Goal: Book appointment/travel/reservation

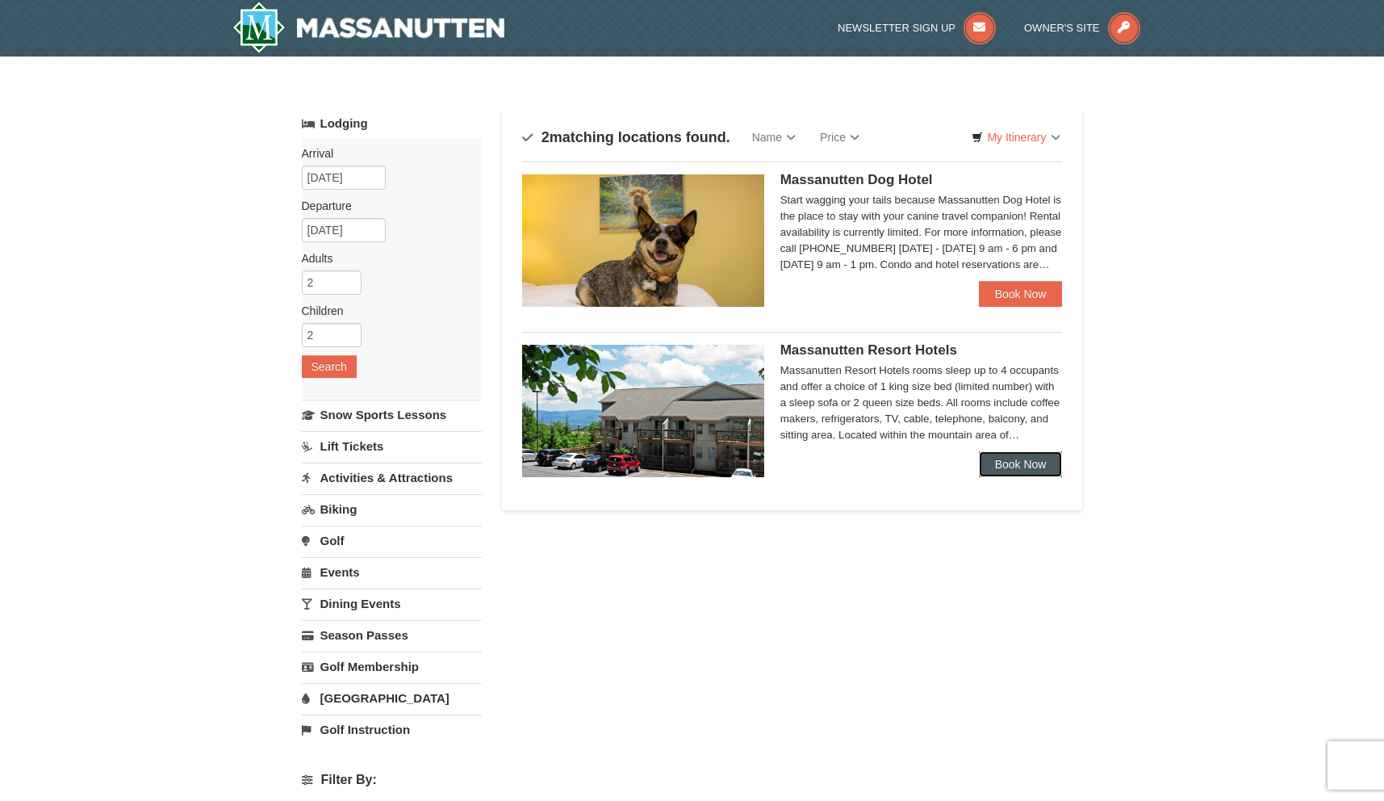
click at [1016, 468] on link "Book Now" at bounding box center [1021, 464] width 84 height 26
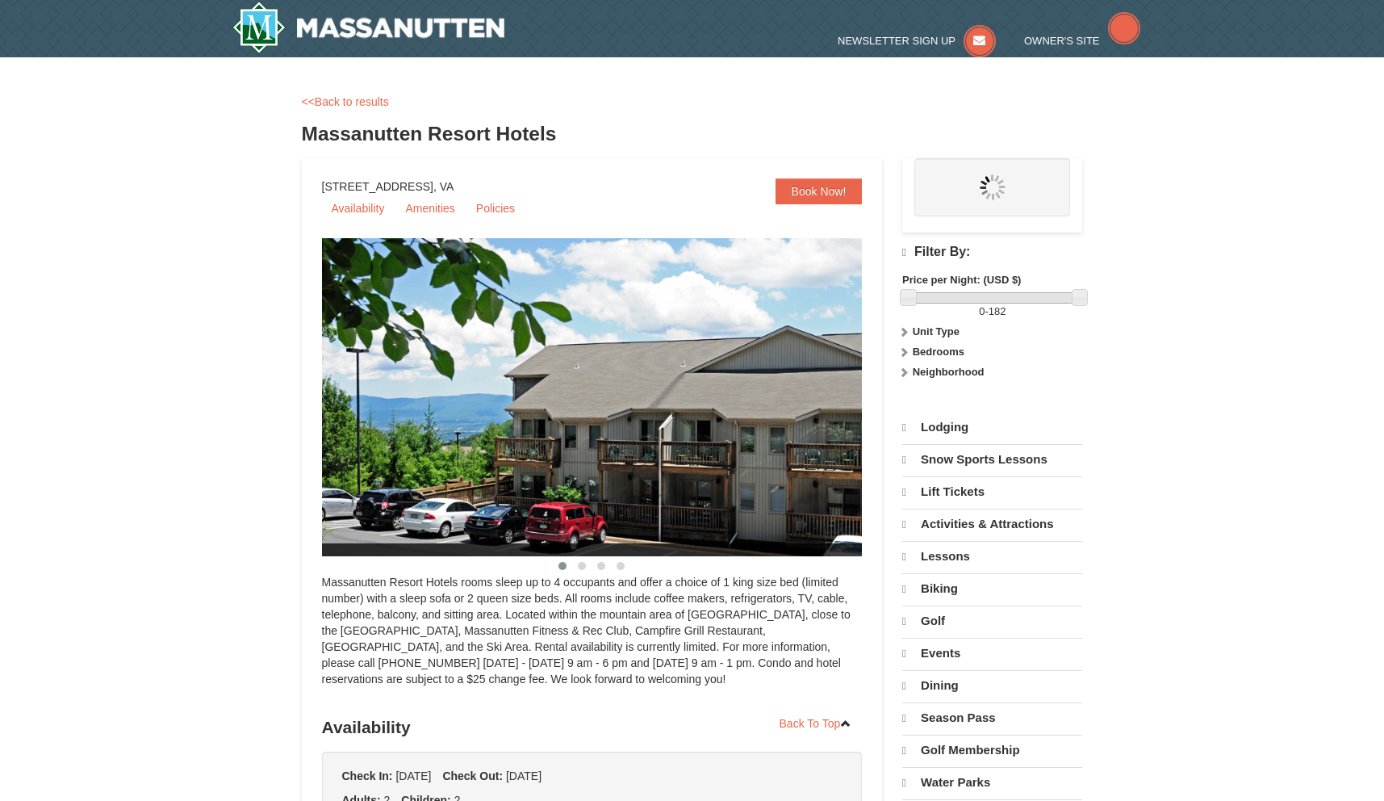
select select "9"
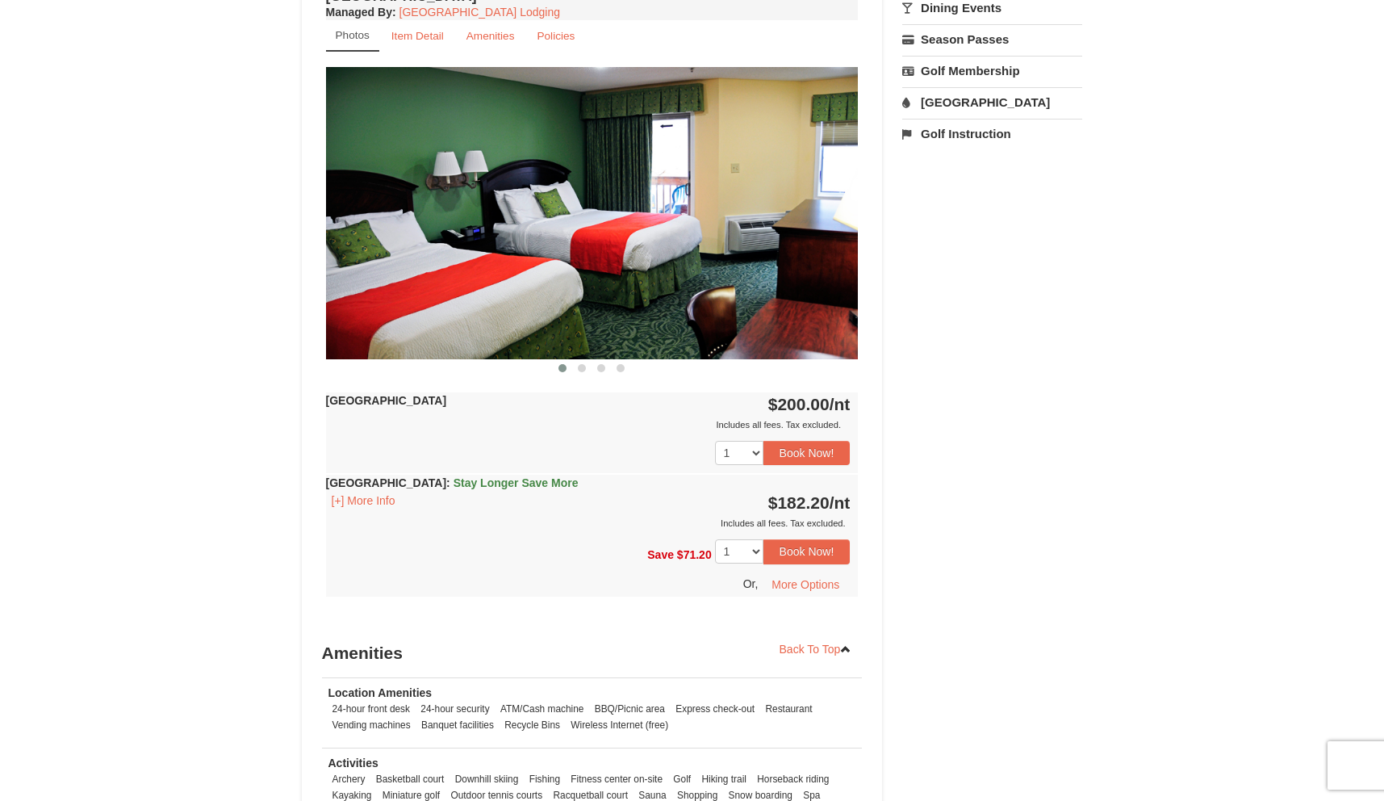
scroll to position [627, 0]
click at [375, 517] on div "Includes all fees. Tax excluded." at bounding box center [588, 522] width 525 height 16
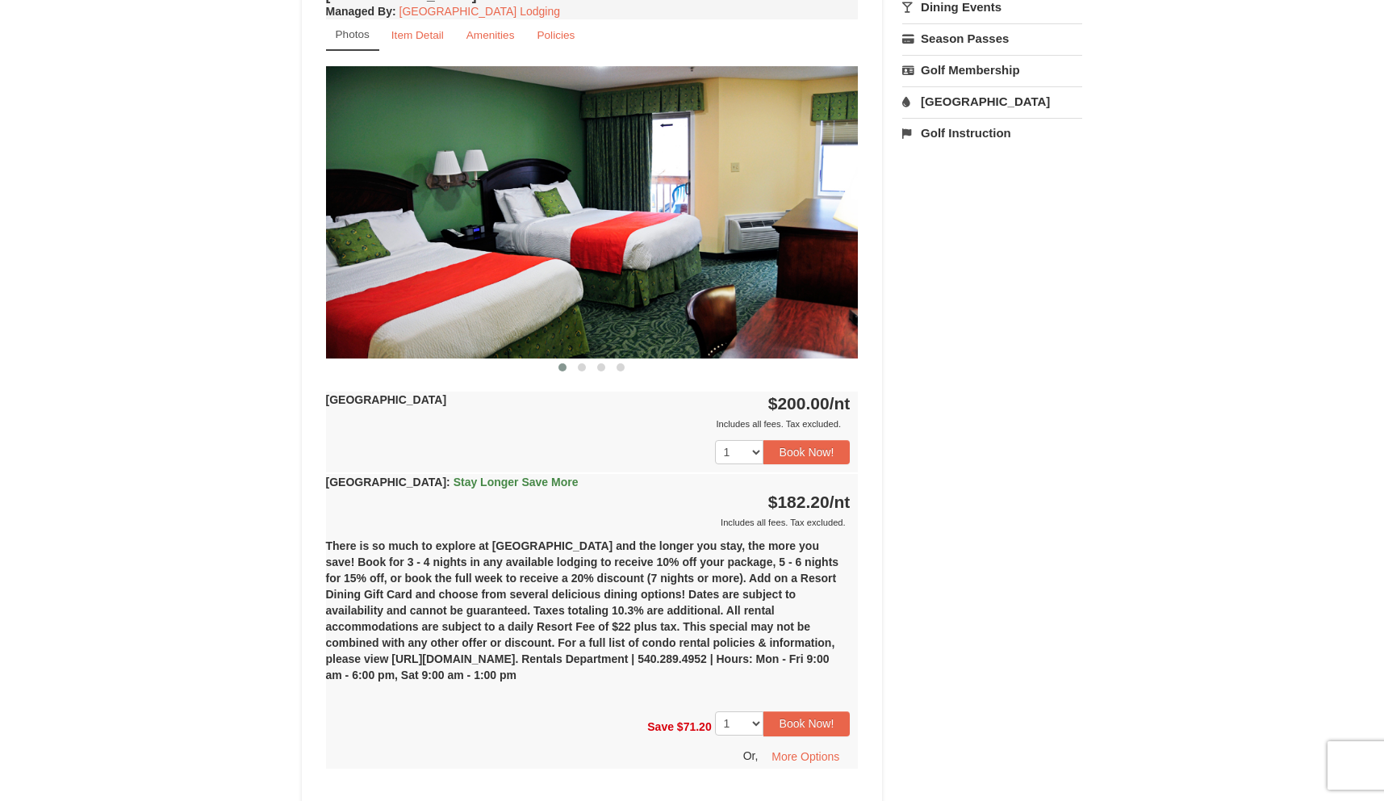
click at [513, 445] on div "1 2 3 4 5 6 7 8 9 10 11 12 13 14 15 16 17 18 19 20 21 22 23 24" at bounding box center [592, 452] width 533 height 40
click at [840, 219] on img at bounding box center [592, 211] width 533 height 291
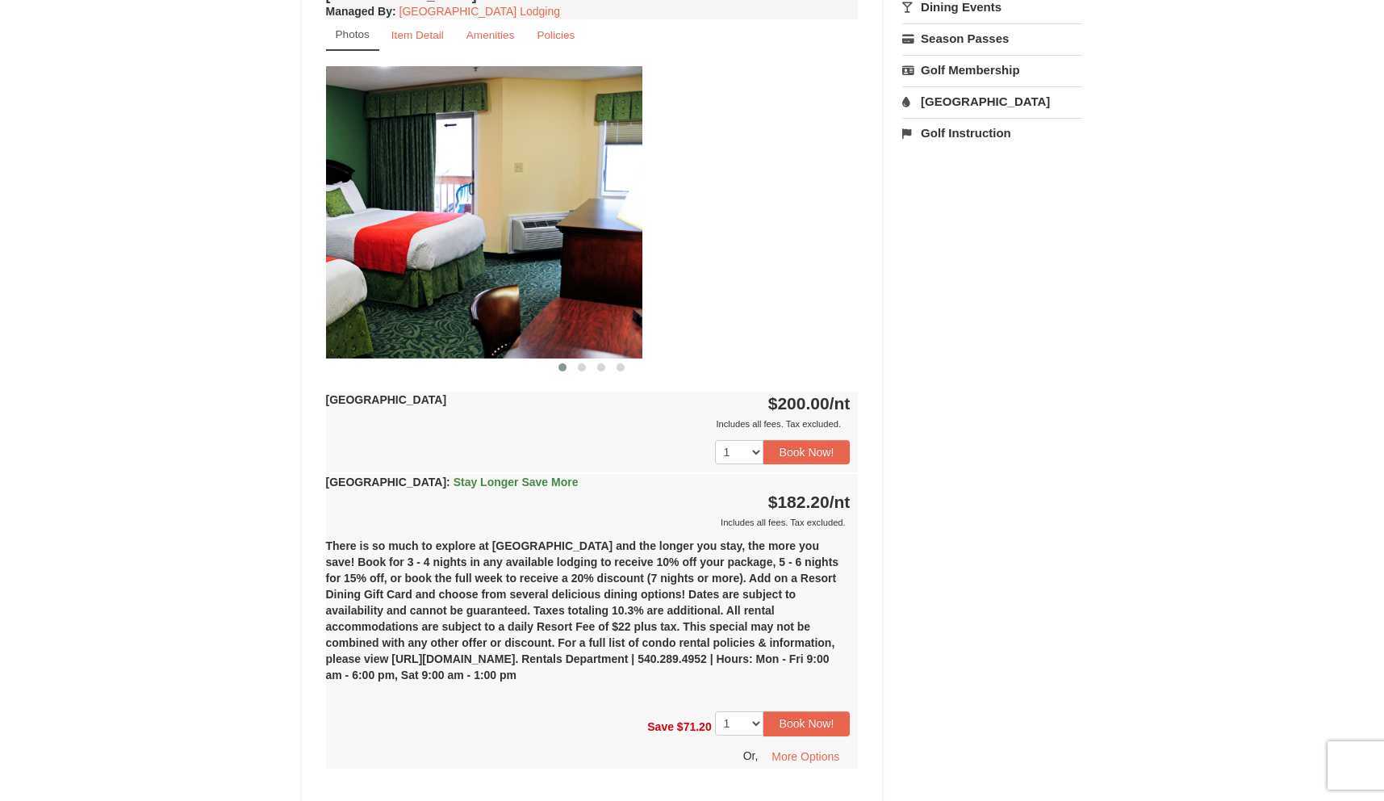
drag, startPoint x: 846, startPoint y: 220, endPoint x: 614, endPoint y: 224, distance: 231.7
click at [616, 220] on img at bounding box center [376, 211] width 533 height 291
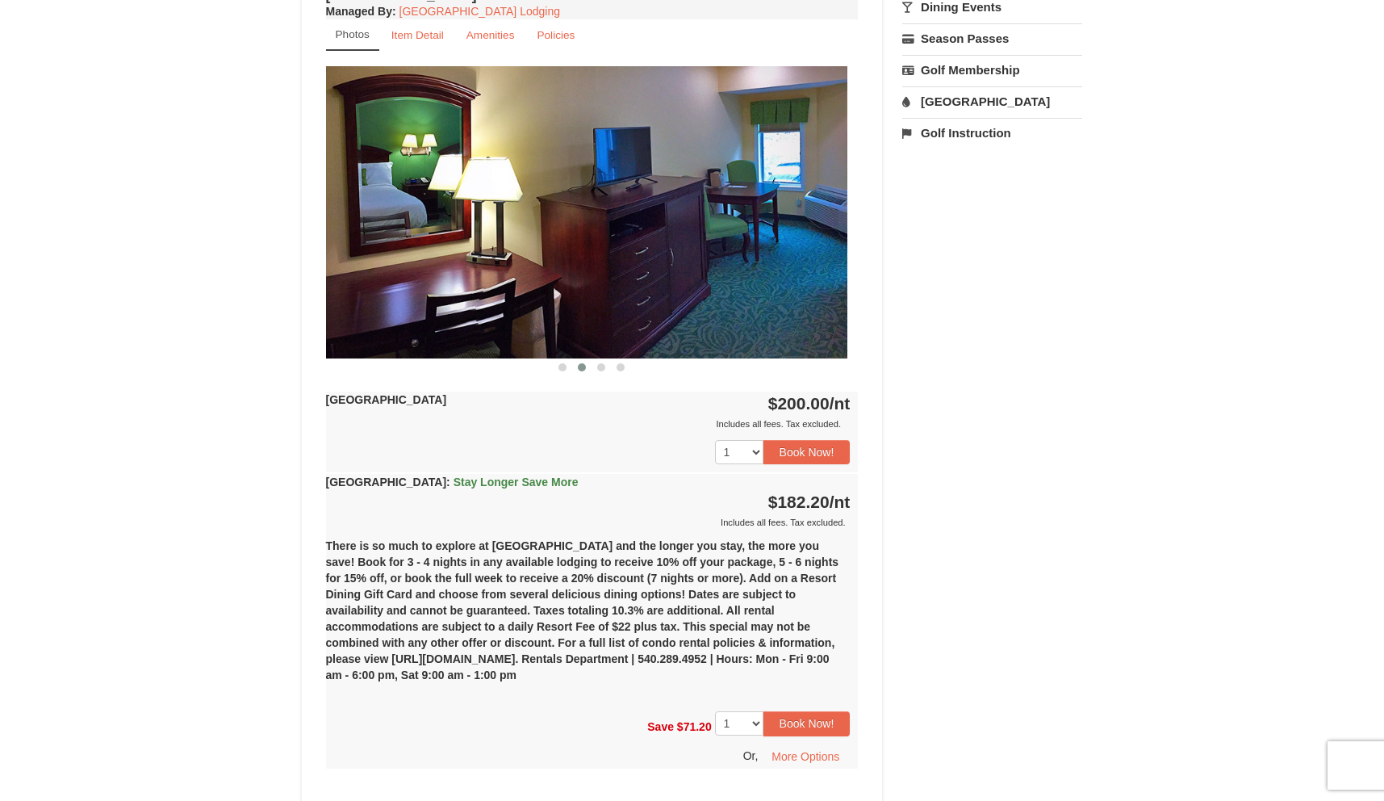
drag, startPoint x: 700, startPoint y: 229, endPoint x: 297, endPoint y: 252, distance: 403.3
click at [322, 243] on div "Hotel Queen Room Managed By : Massanutten Resort Lodging Photos Item Detail Ame…" at bounding box center [592, 391] width 541 height 817
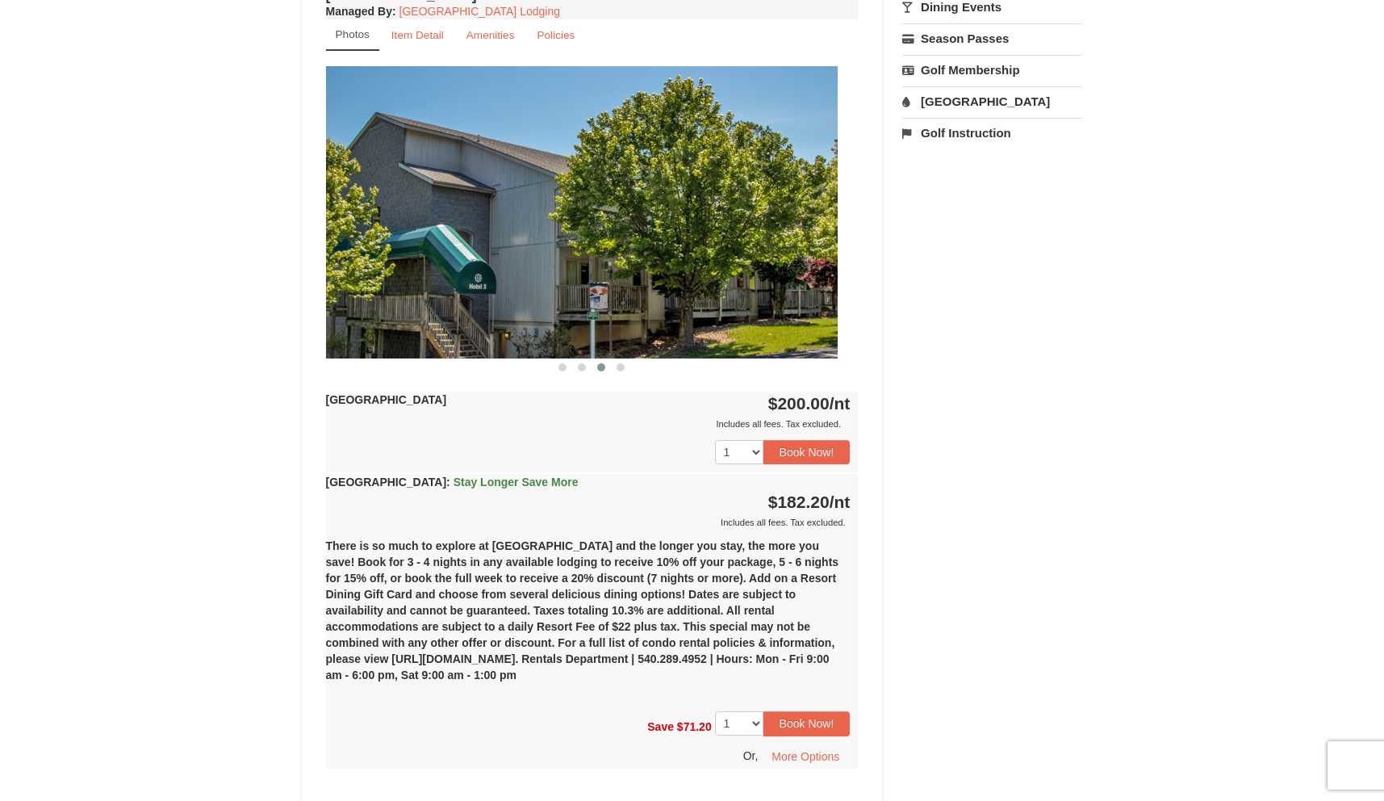
drag, startPoint x: 662, startPoint y: 238, endPoint x: 335, endPoint y: 238, distance: 326.9
click at [360, 238] on img at bounding box center [571, 211] width 533 height 291
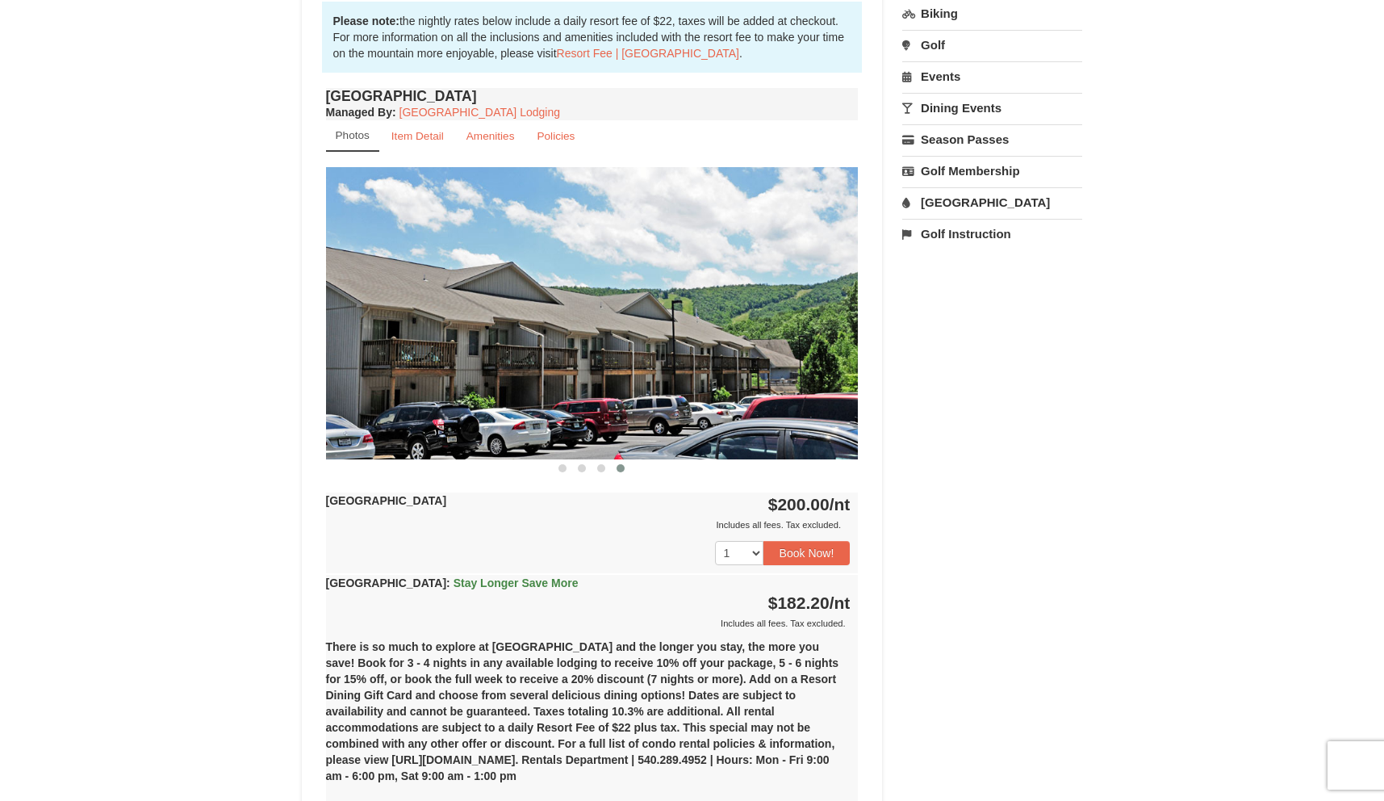
scroll to position [433, 0]
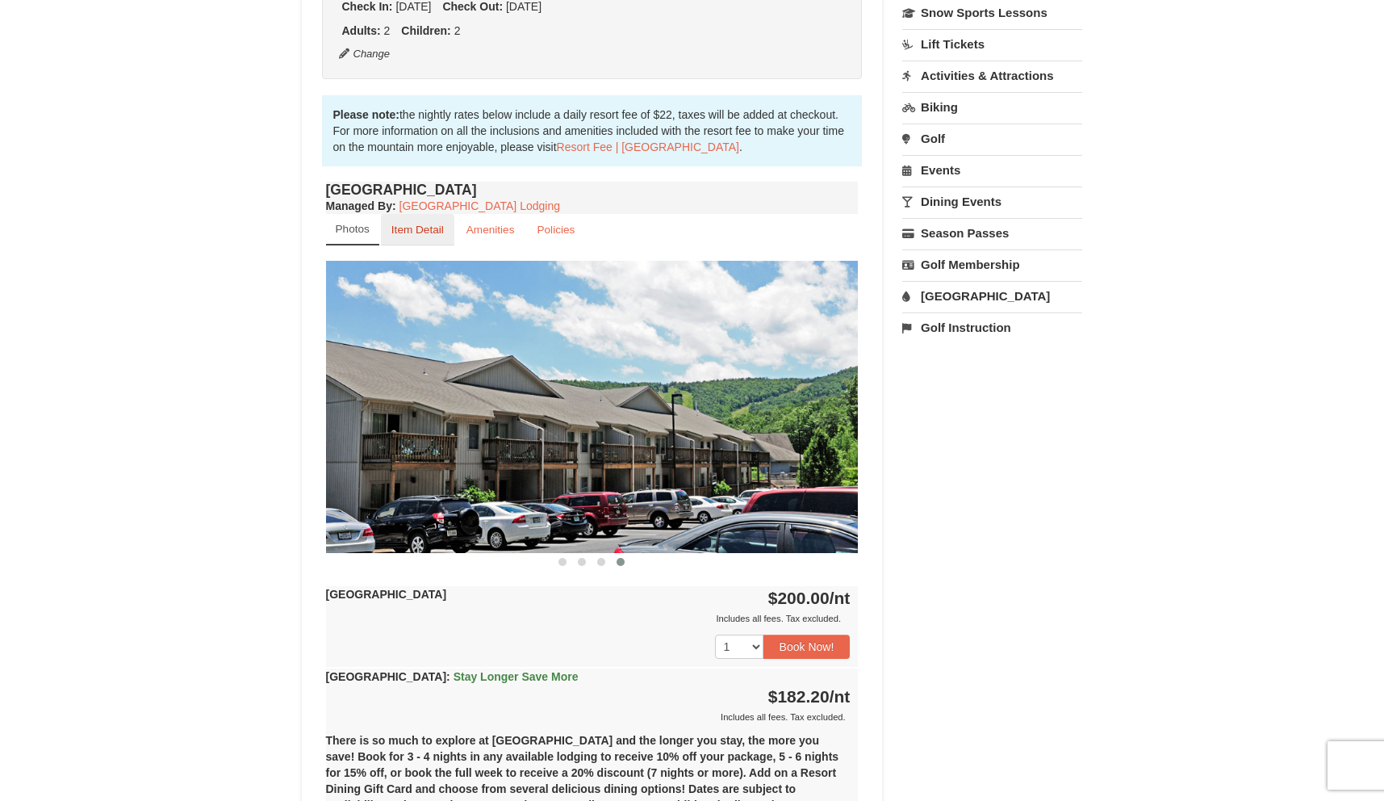
click at [428, 217] on link "Item Detail" at bounding box center [417, 229] width 73 height 31
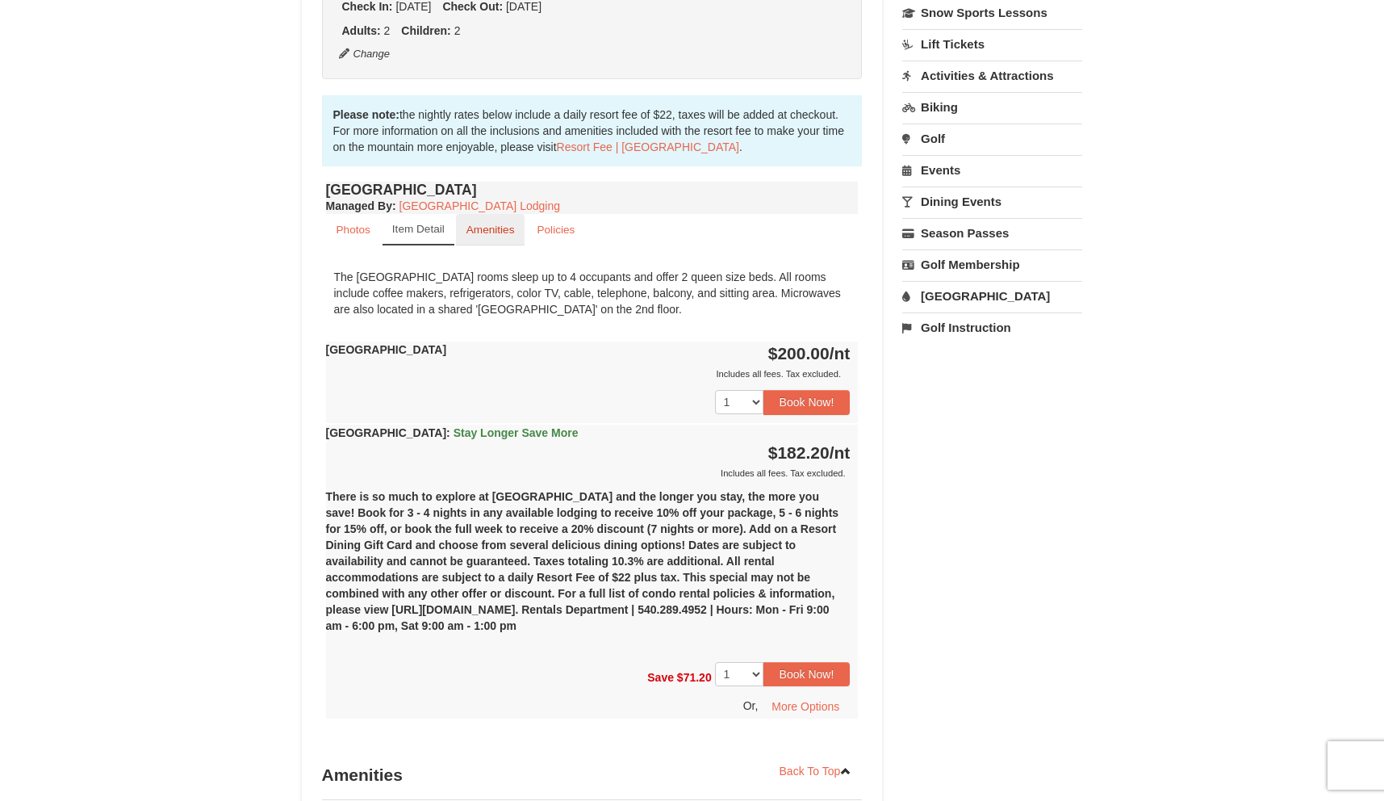
click at [479, 226] on small "Amenities" at bounding box center [490, 230] width 48 height 12
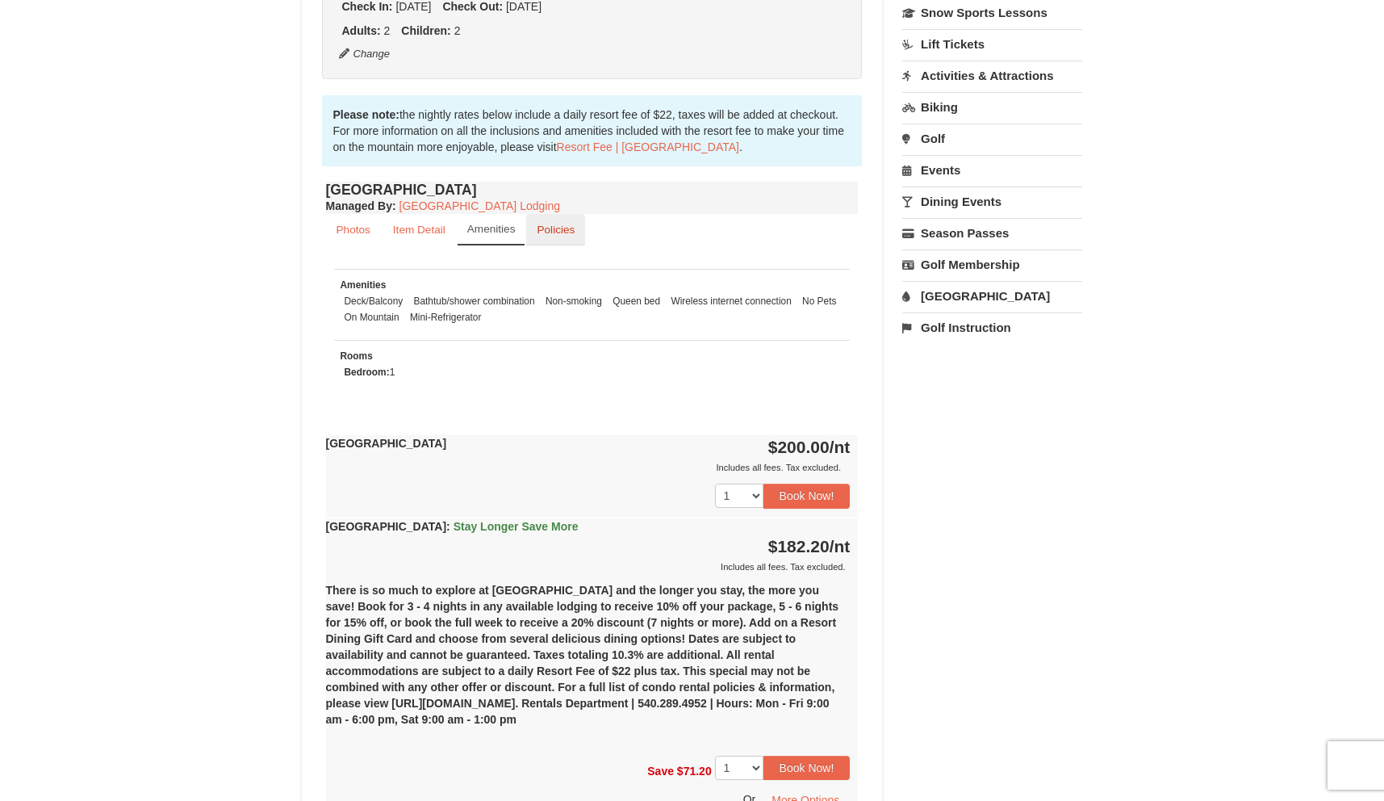
click at [558, 229] on small "Policies" at bounding box center [556, 230] width 38 height 12
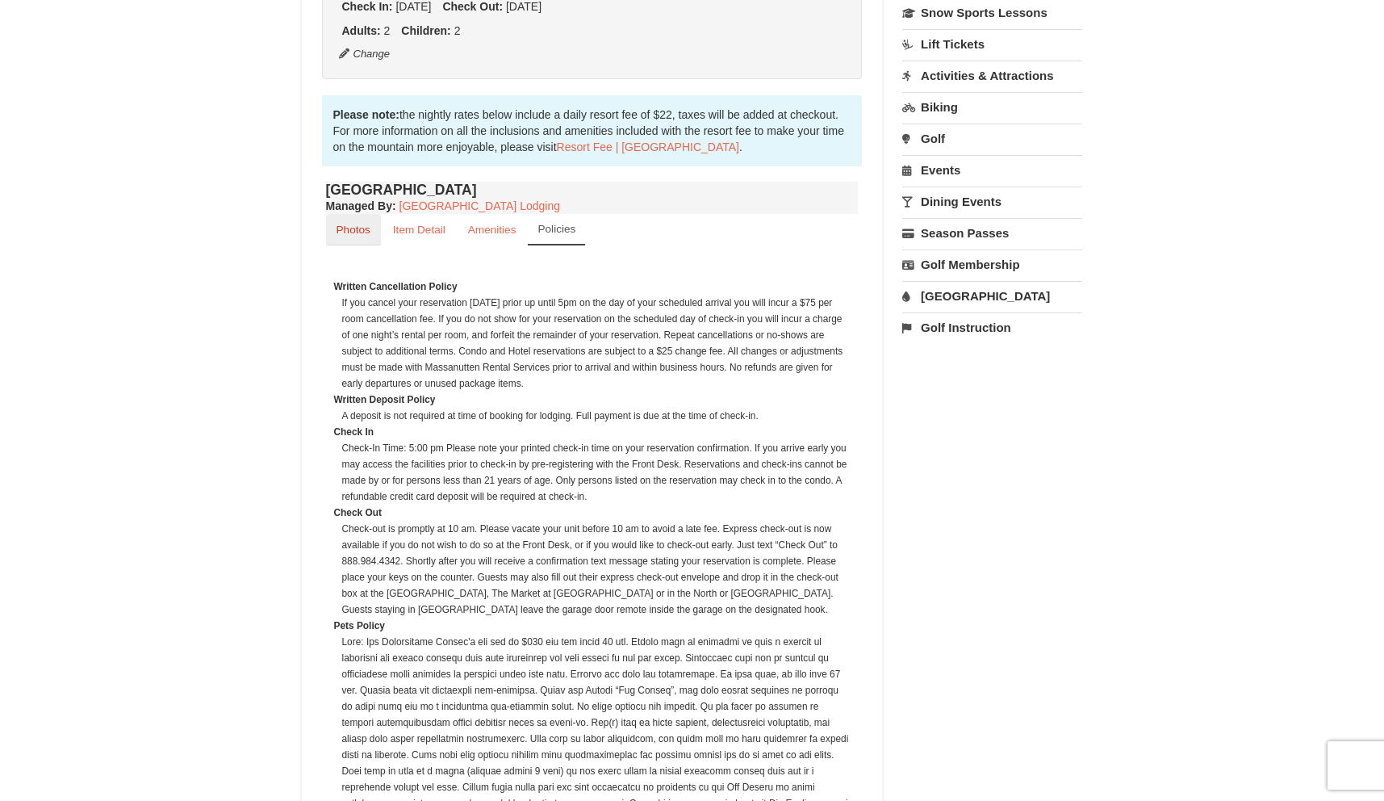
click at [342, 224] on small "Photos" at bounding box center [354, 230] width 34 height 12
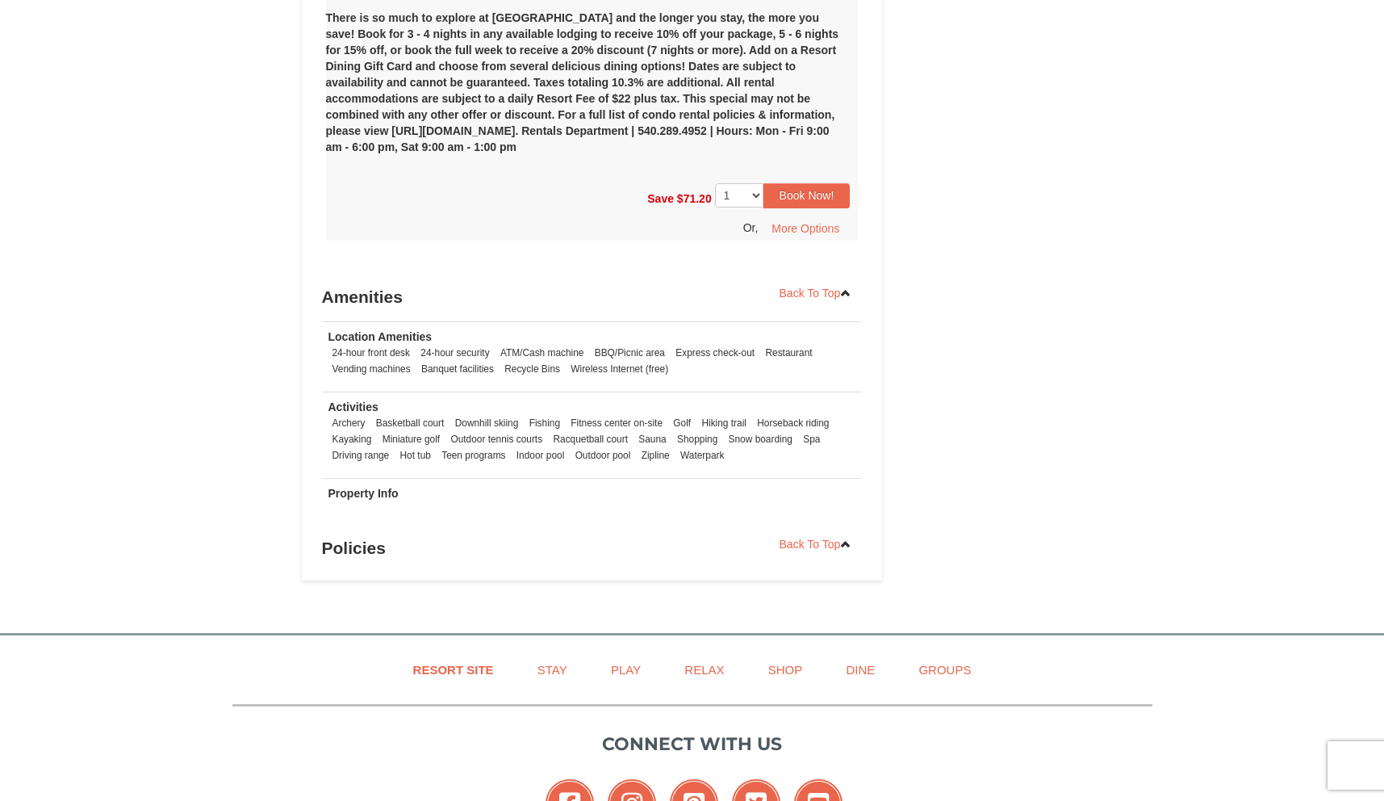
scroll to position [992, 0]
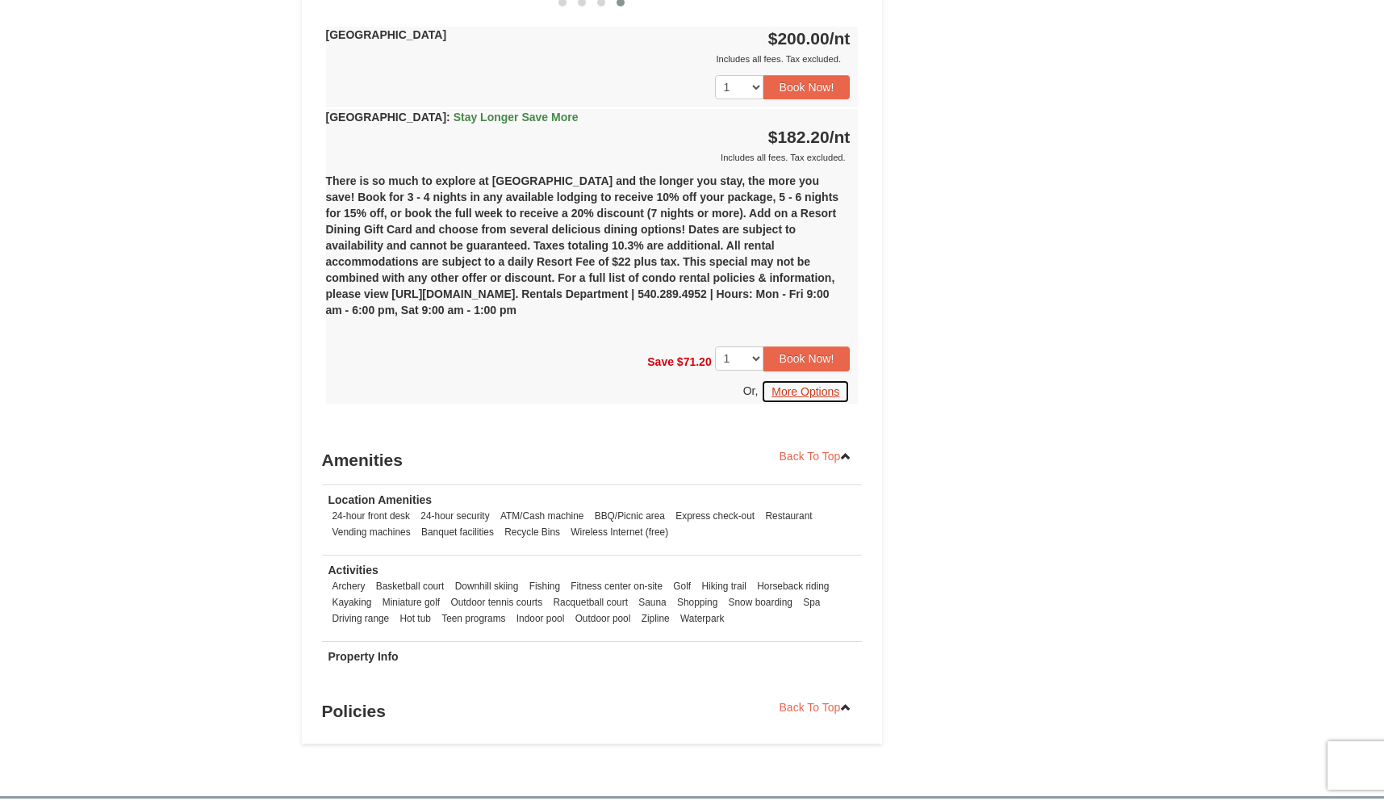
click at [809, 395] on button "More Options" at bounding box center [805, 391] width 89 height 24
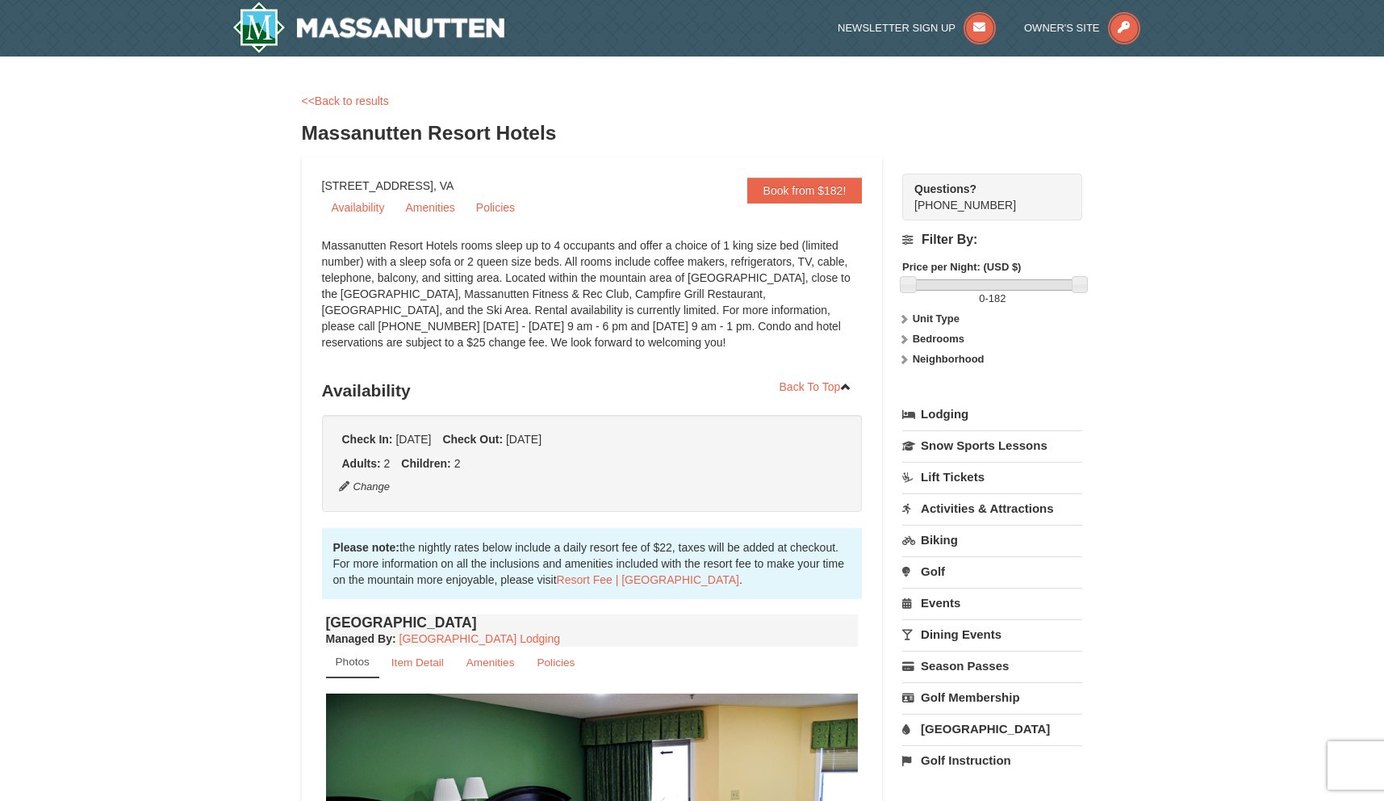
click at [996, 512] on link "Activities & Attractions" at bounding box center [992, 508] width 180 height 30
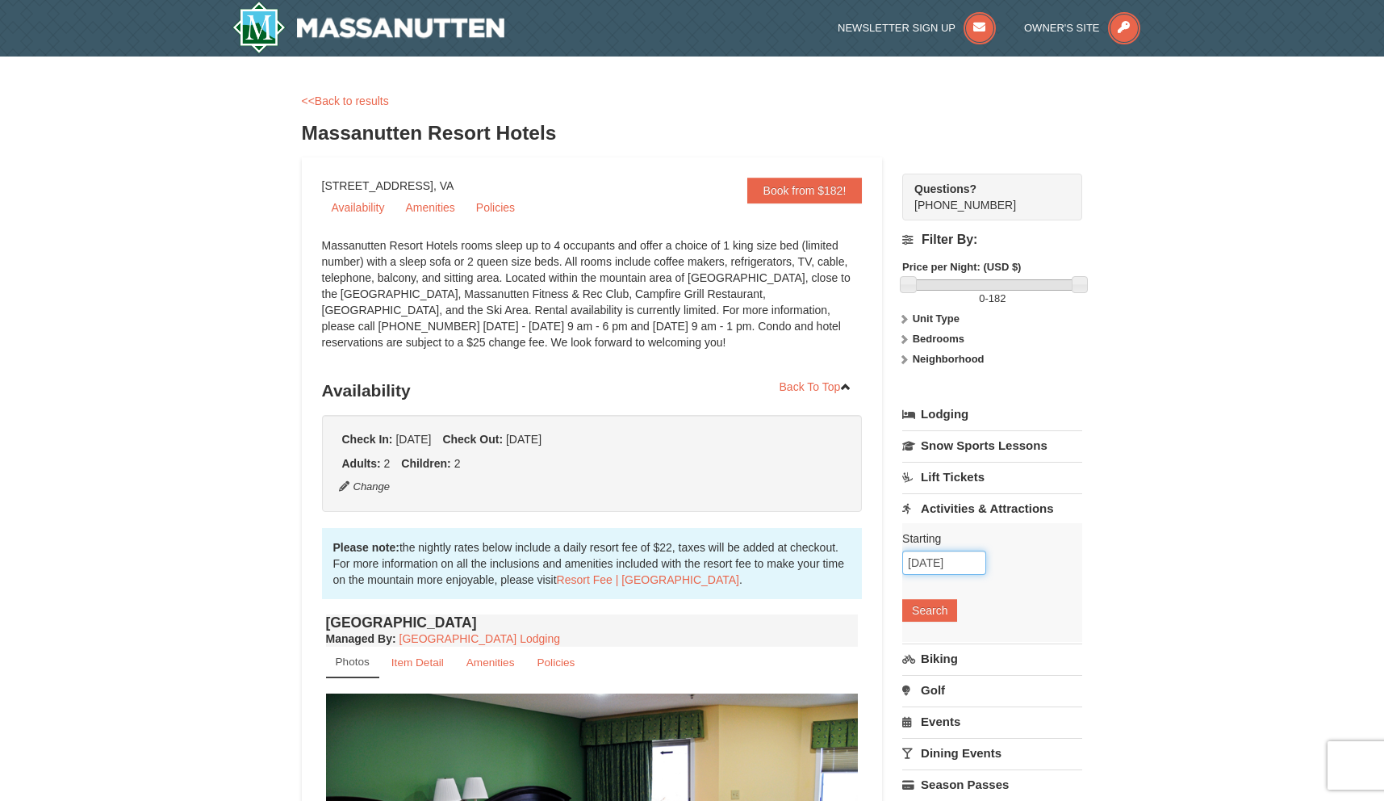
click at [955, 571] on input "[DATE]" at bounding box center [944, 562] width 84 height 24
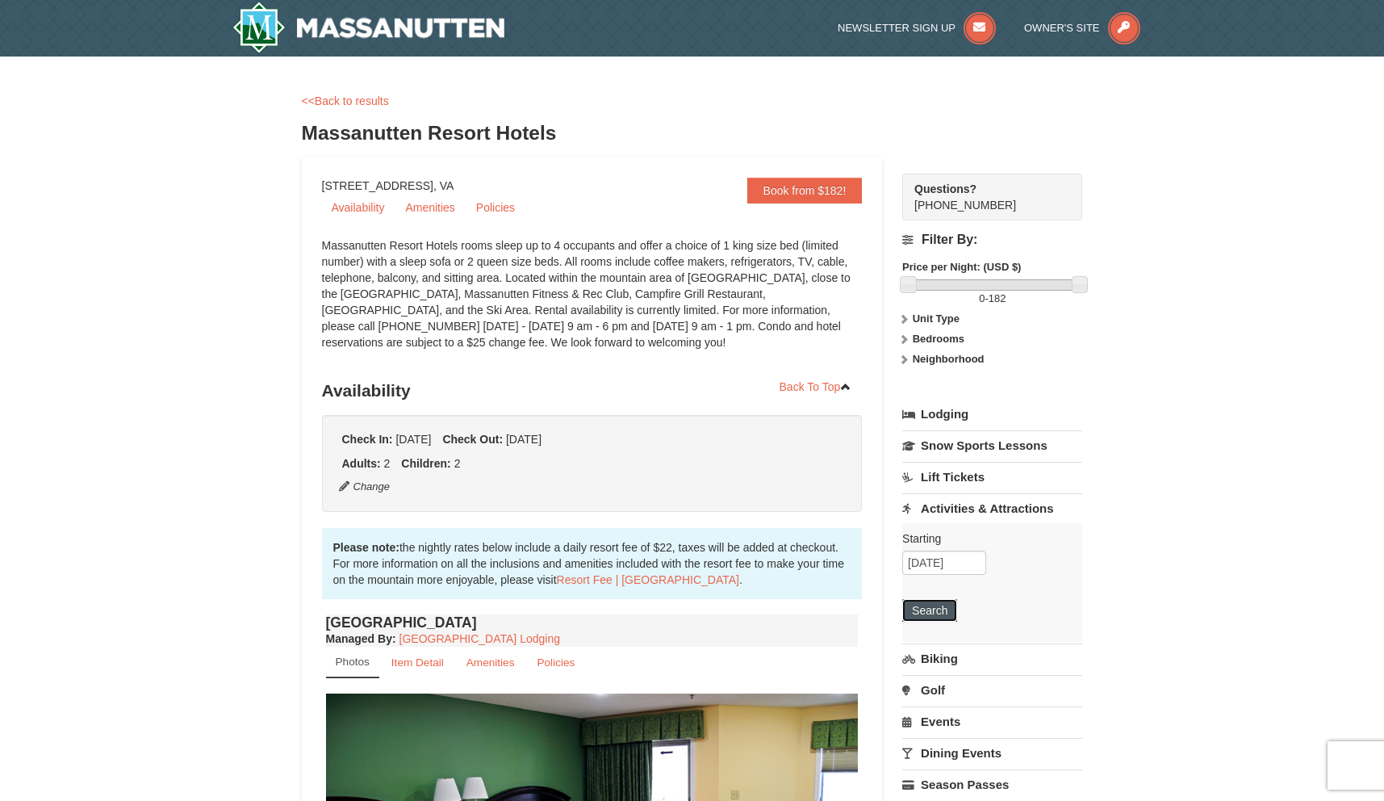
click at [950, 609] on button "Search" at bounding box center [929, 610] width 55 height 23
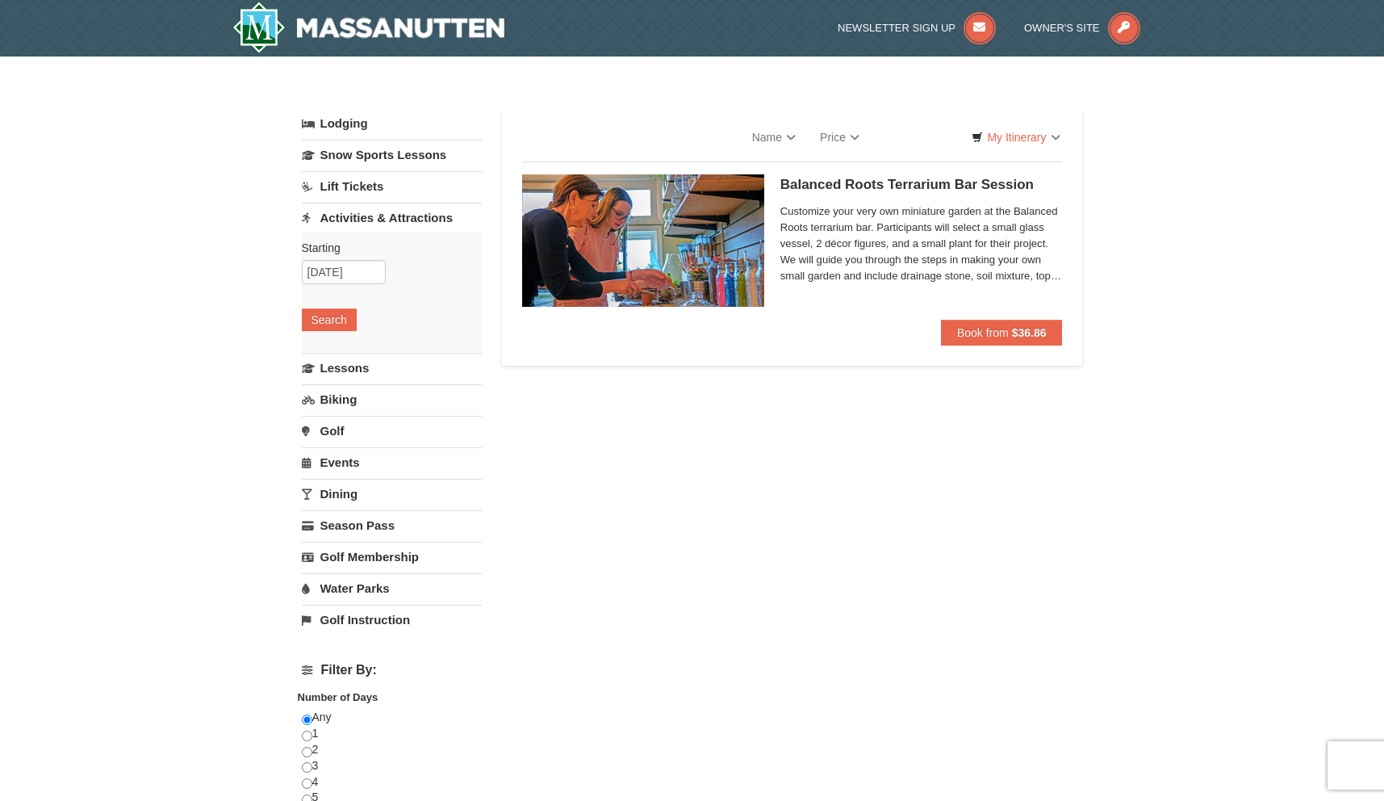
select select "9"
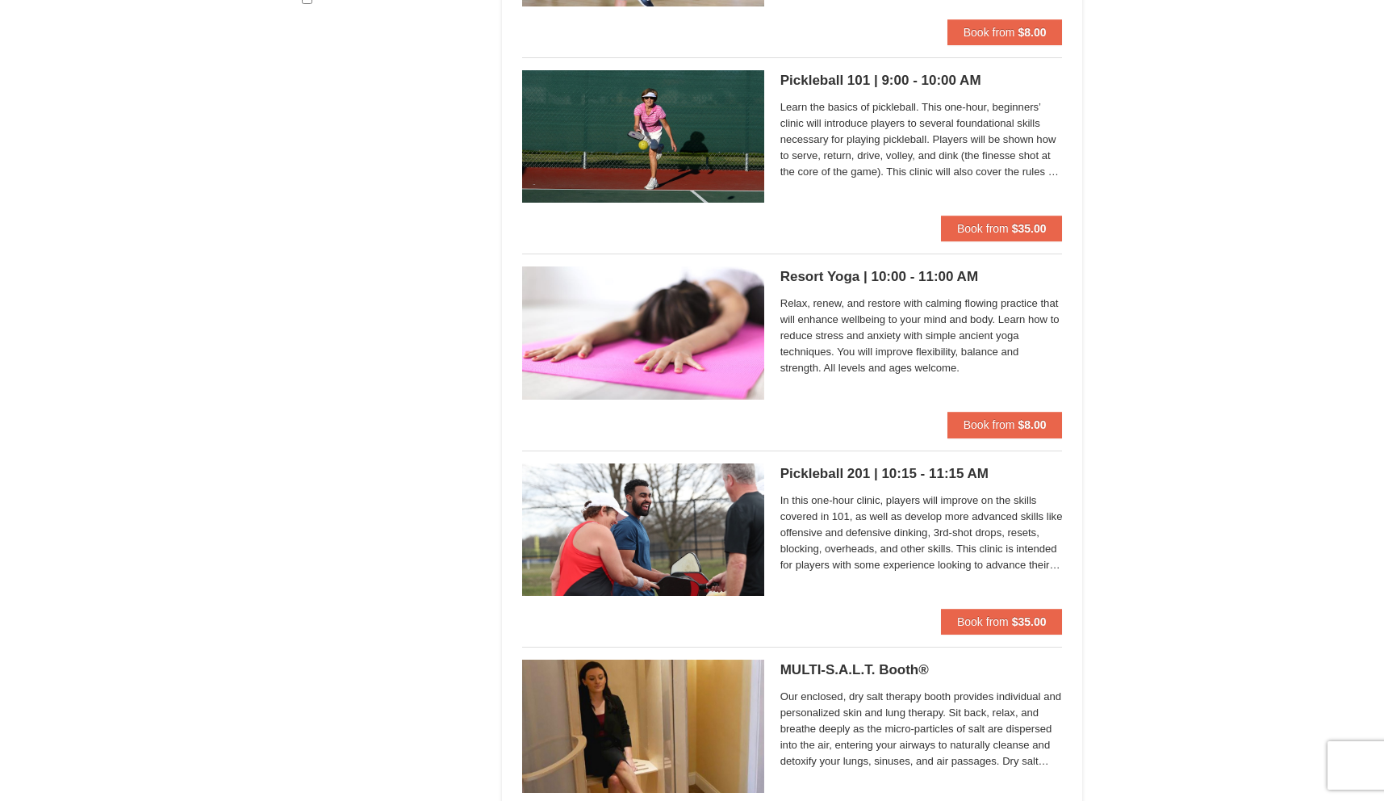
scroll to position [1146, 0]
